Goal: Obtain resource: Obtain resource

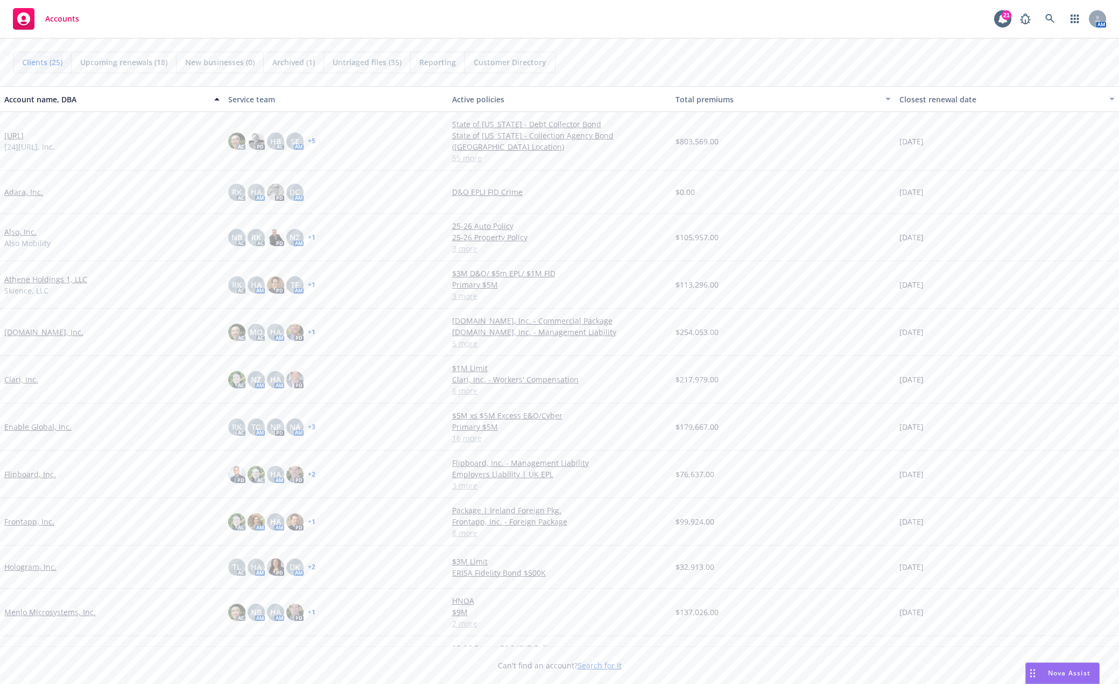
click at [35, 230] on link "Also, Inc." at bounding box center [20, 231] width 32 height 11
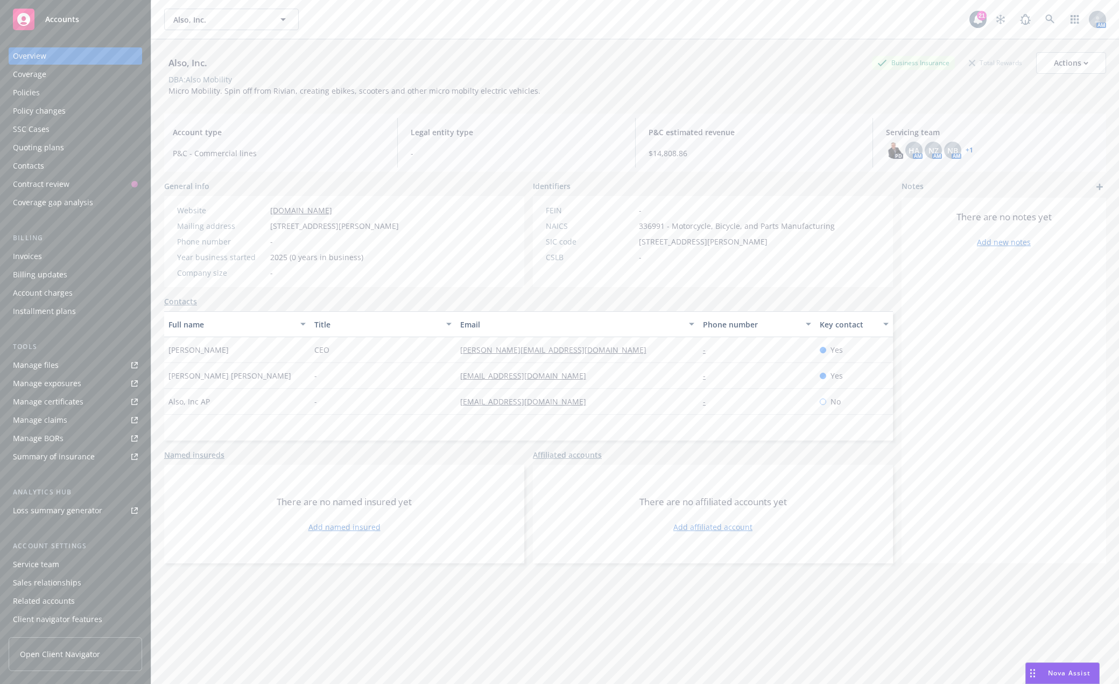
click at [81, 368] on link "Manage files" at bounding box center [76, 364] width 134 height 17
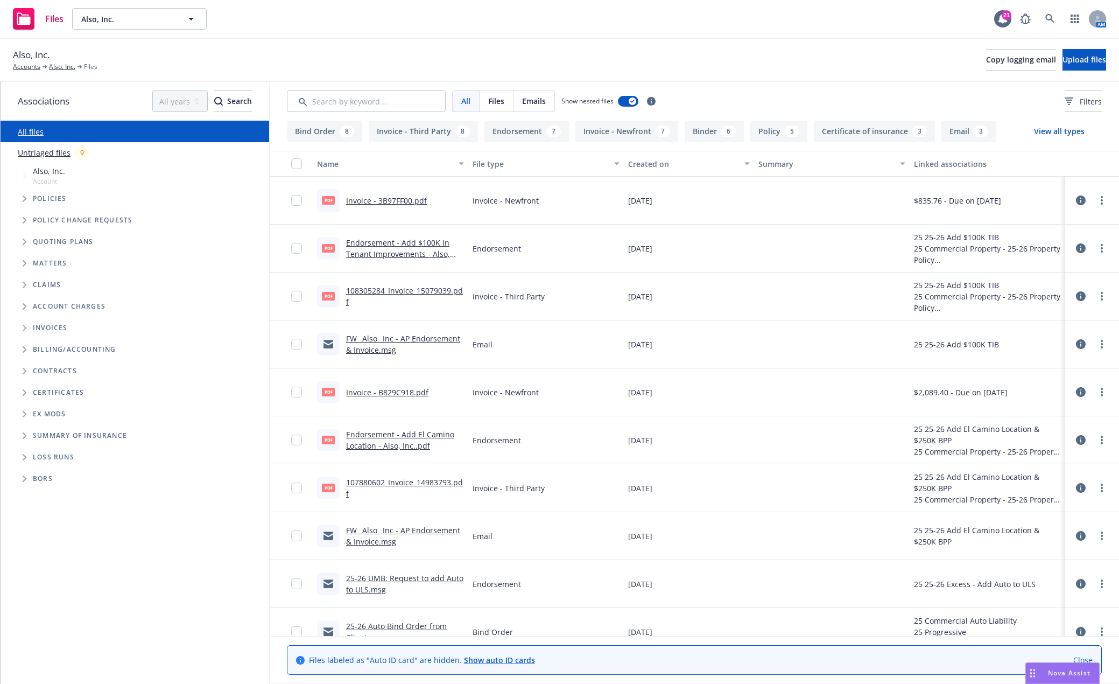
click at [23, 200] on icon "Tree Example" at bounding box center [25, 198] width 4 height 6
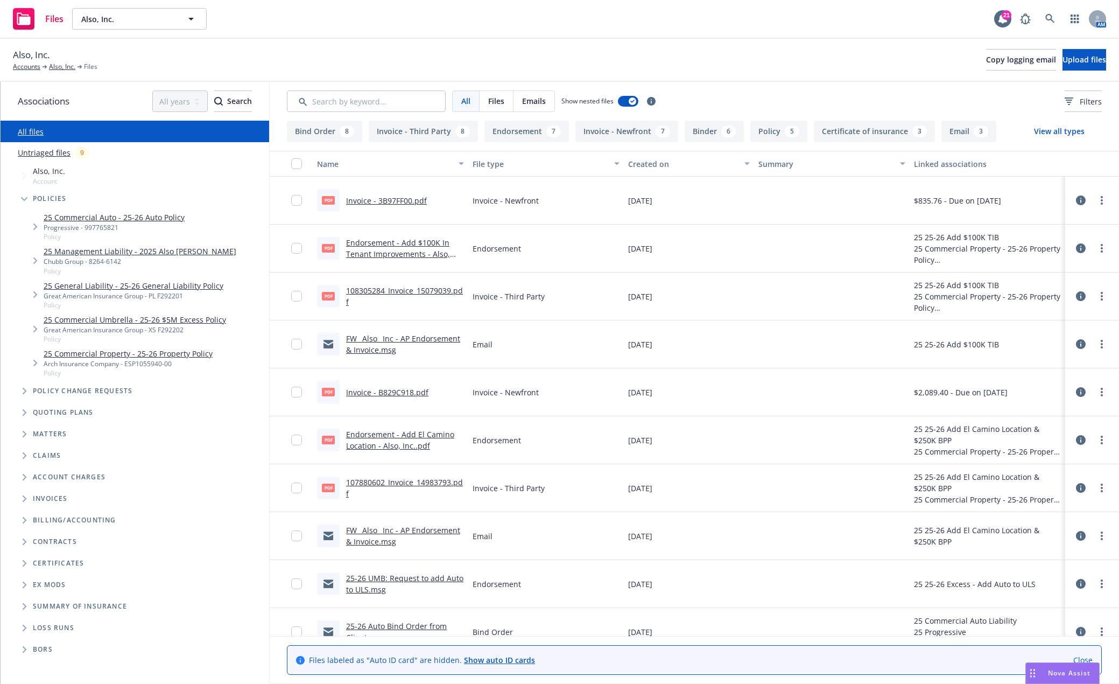
click at [203, 289] on link "25 General Liability - 25-26 General Liability Policy" at bounding box center [134, 285] width 180 height 11
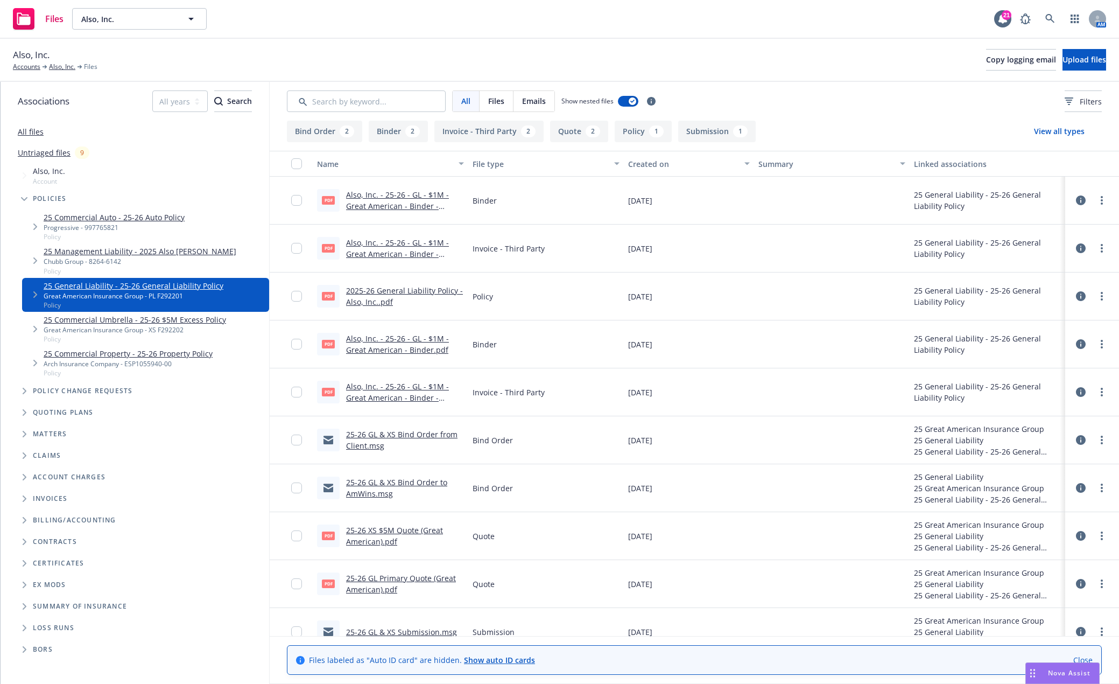
click at [419, 290] on link "2025-26 General Liability Policy - Also, Inc..pdf" at bounding box center [404, 296] width 117 height 22
click at [407, 18] on div "Files Also, Inc. Also, Inc. 21 AM" at bounding box center [559, 19] width 1119 height 39
click at [157, 217] on link "25 Commercial Auto - 25-26 Auto Policy" at bounding box center [114, 217] width 141 height 11
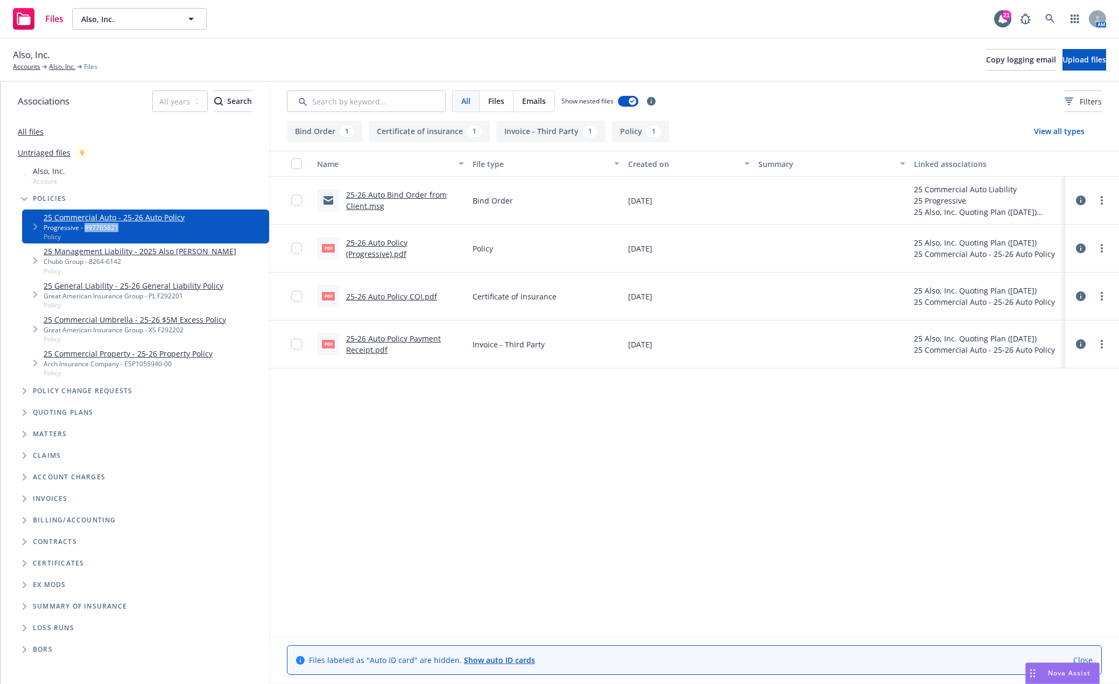
drag, startPoint x: 117, startPoint y: 230, endPoint x: 85, endPoint y: 229, distance: 32.3
click at [85, 229] on div "Progressive - 997765821" at bounding box center [114, 227] width 141 height 9
copy div "997765821"
